Goal: Transaction & Acquisition: Purchase product/service

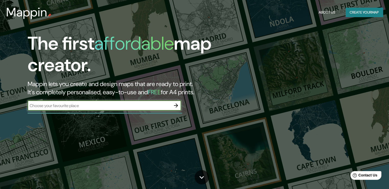
click at [142, 106] on input "text" at bounding box center [99, 106] width 143 height 6
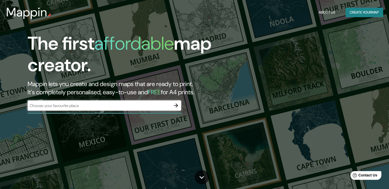
click at [222, 95] on h2 "Mappin lets you create and design maps that are ready to print. It's completely…" at bounding box center [125, 88] width 195 height 16
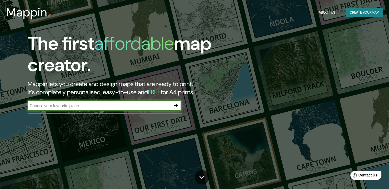
click at [139, 108] on input "text" at bounding box center [99, 106] width 143 height 6
type input "mazatlan"
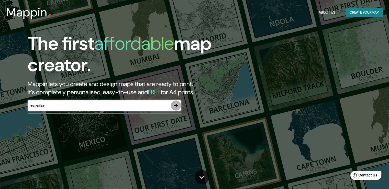
click at [176, 105] on icon "button" at bounding box center [176, 105] width 4 height 4
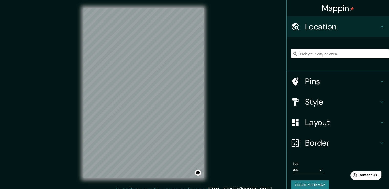
click at [335, 53] on input "Pick your city or area" at bounding box center [340, 53] width 98 height 9
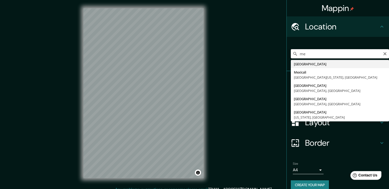
type input "m"
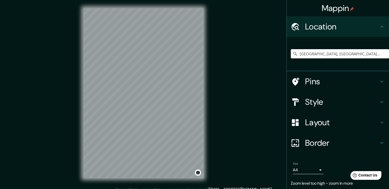
drag, startPoint x: 345, startPoint y: 52, endPoint x: 277, endPoint y: 54, distance: 68.3
click at [277, 54] on div "Mappin Location [GEOGRAPHIC_DATA], [GEOGRAPHIC_DATA], [GEOGRAPHIC_DATA] Pins St…" at bounding box center [194, 97] width 389 height 194
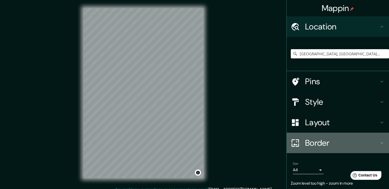
click at [363, 138] on h4 "Border" at bounding box center [342, 143] width 74 height 10
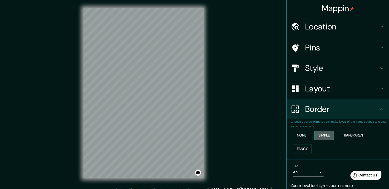
click at [320, 134] on button "Simple" at bounding box center [323, 134] width 19 height 9
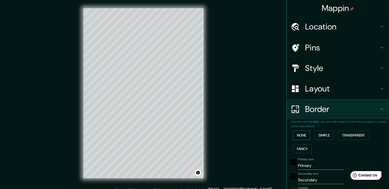
click at [299, 134] on button "None" at bounding box center [301, 134] width 17 height 9
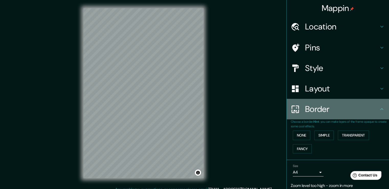
click at [379, 108] on icon at bounding box center [382, 109] width 6 height 6
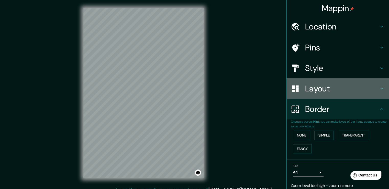
click at [376, 93] on div "Layout" at bounding box center [338, 88] width 102 height 20
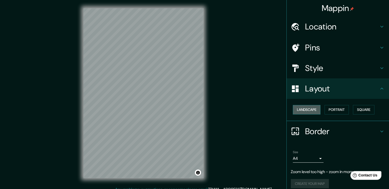
click at [299, 107] on button "Landscape" at bounding box center [307, 109] width 28 height 9
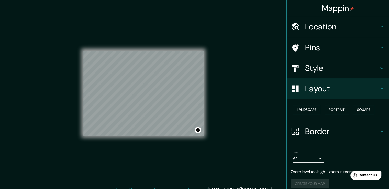
drag, startPoint x: 299, startPoint y: 107, endPoint x: 321, endPoint y: 116, distance: 24.4
click at [321, 116] on div "Landscape [GEOGRAPHIC_DATA]" at bounding box center [338, 110] width 102 height 22
click at [336, 112] on button "Portrait" at bounding box center [337, 109] width 24 height 9
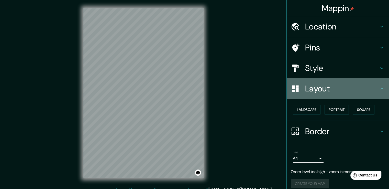
click at [359, 91] on h4 "Layout" at bounding box center [342, 88] width 74 height 10
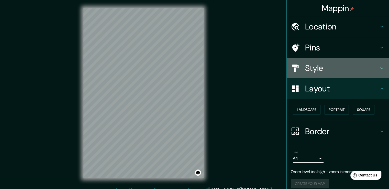
click at [381, 67] on div "Style" at bounding box center [338, 68] width 102 height 20
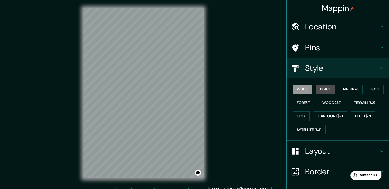
click at [322, 89] on button "Black" at bounding box center [325, 88] width 19 height 9
click at [296, 88] on button "White" at bounding box center [302, 88] width 19 height 9
click at [352, 91] on button "Natural" at bounding box center [351, 88] width 24 height 9
click at [302, 88] on button "White" at bounding box center [302, 88] width 19 height 9
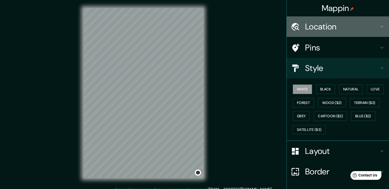
click at [357, 25] on h4 "Location" at bounding box center [342, 26] width 74 height 10
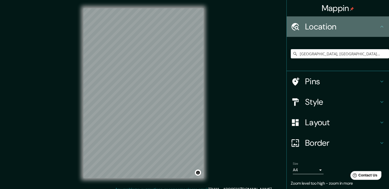
click at [357, 23] on h4 "Location" at bounding box center [342, 26] width 74 height 10
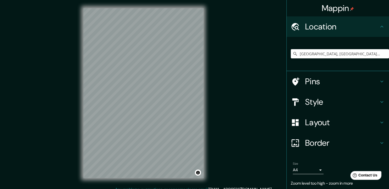
scroll to position [17, 0]
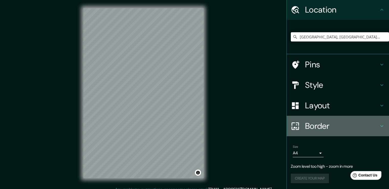
click at [367, 122] on h4 "Border" at bounding box center [342, 126] width 74 height 10
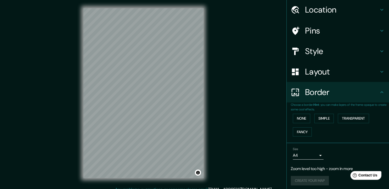
click at [367, 122] on div "None Simple Transparent Fancy" at bounding box center [340, 124] width 98 height 27
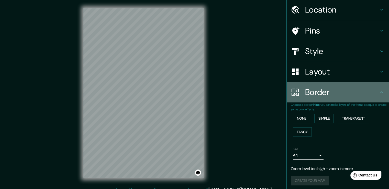
click at [348, 91] on h4 "Border" at bounding box center [342, 92] width 74 height 10
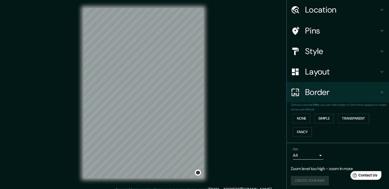
scroll to position [0, 0]
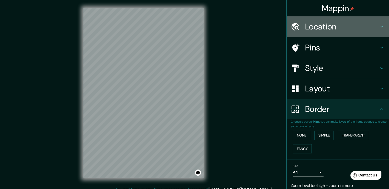
click at [373, 31] on h4 "Location" at bounding box center [342, 26] width 74 height 10
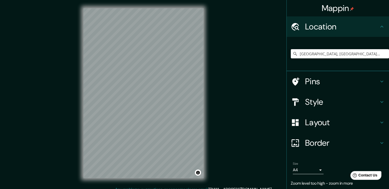
drag, startPoint x: 349, startPoint y: 53, endPoint x: 277, endPoint y: 54, distance: 71.6
click at [277, 54] on div "Mappin Location [GEOGRAPHIC_DATA], [GEOGRAPHIC_DATA], [GEOGRAPHIC_DATA] Pins St…" at bounding box center [194, 97] width 389 height 194
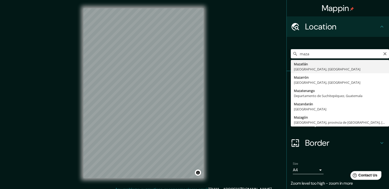
type input "[GEOGRAPHIC_DATA], [GEOGRAPHIC_DATA], [GEOGRAPHIC_DATA]"
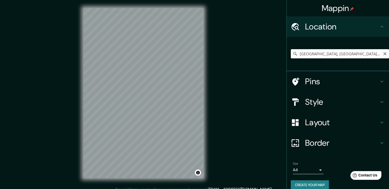
click at [359, 57] on input "[GEOGRAPHIC_DATA], [GEOGRAPHIC_DATA], [GEOGRAPHIC_DATA]" at bounding box center [340, 53] width 98 height 9
